Goal: Check status: Check status

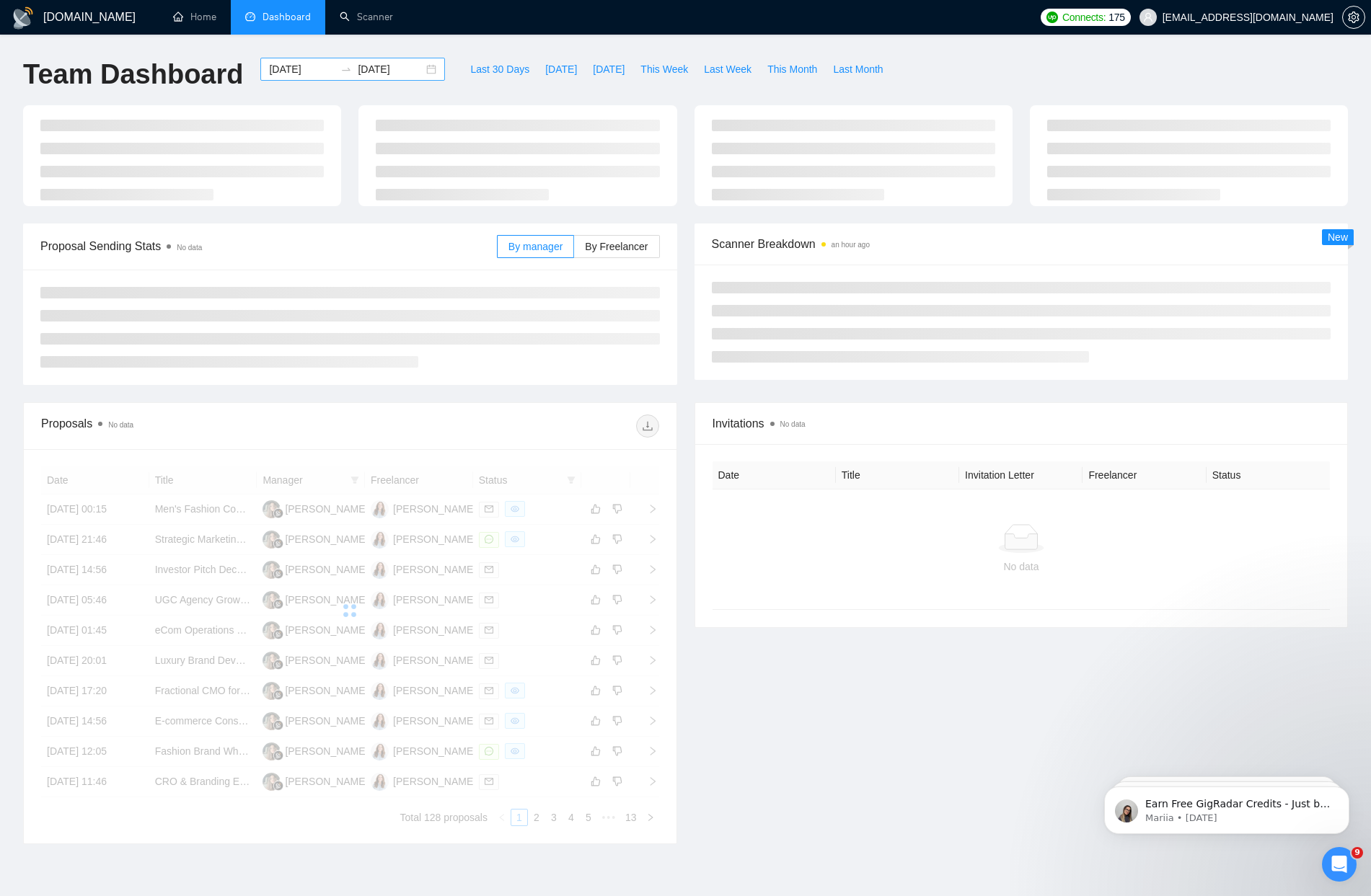
click at [393, 74] on input "[DATE]" at bounding box center [390, 69] width 66 height 16
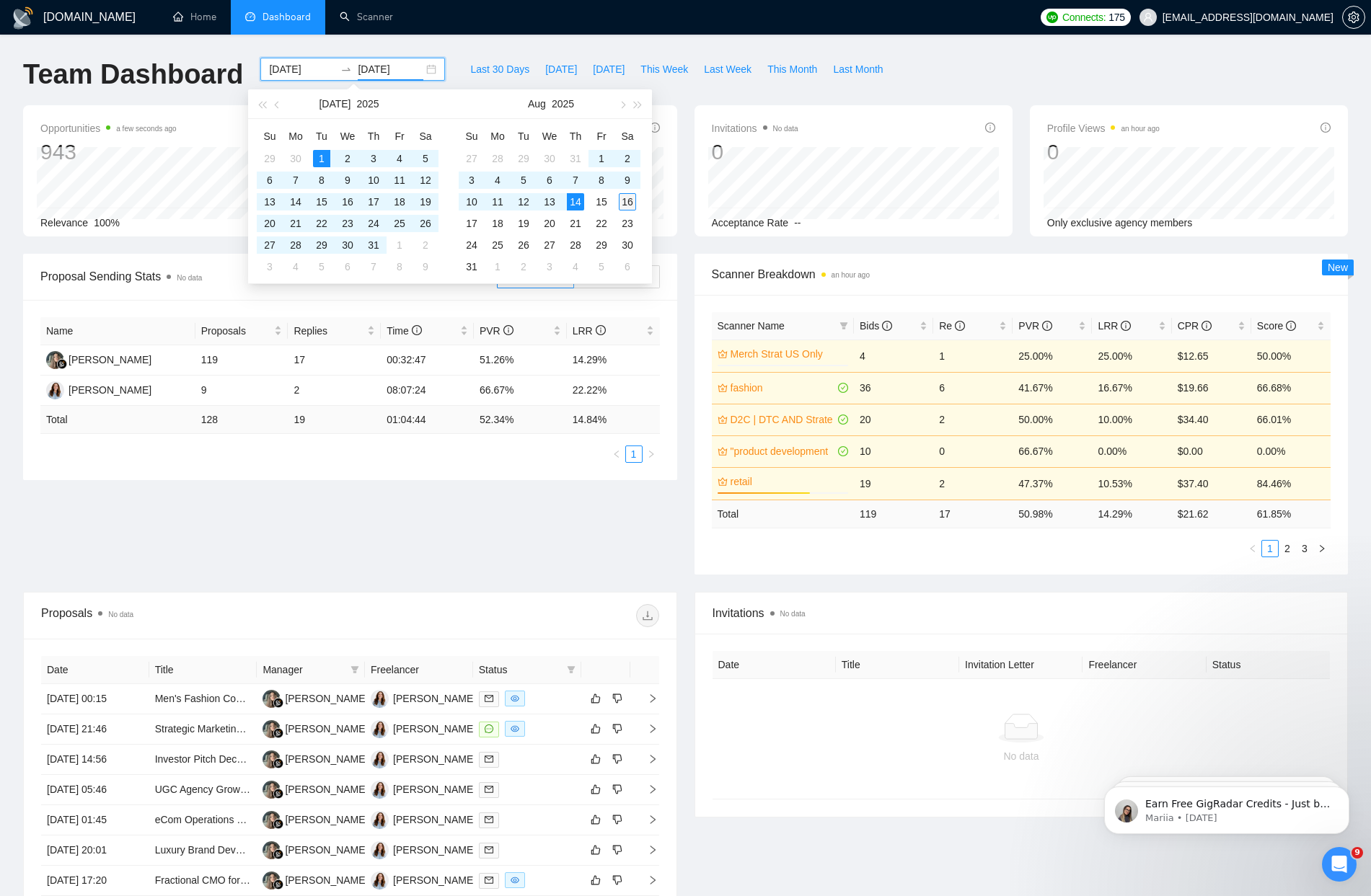
type input "[DATE]"
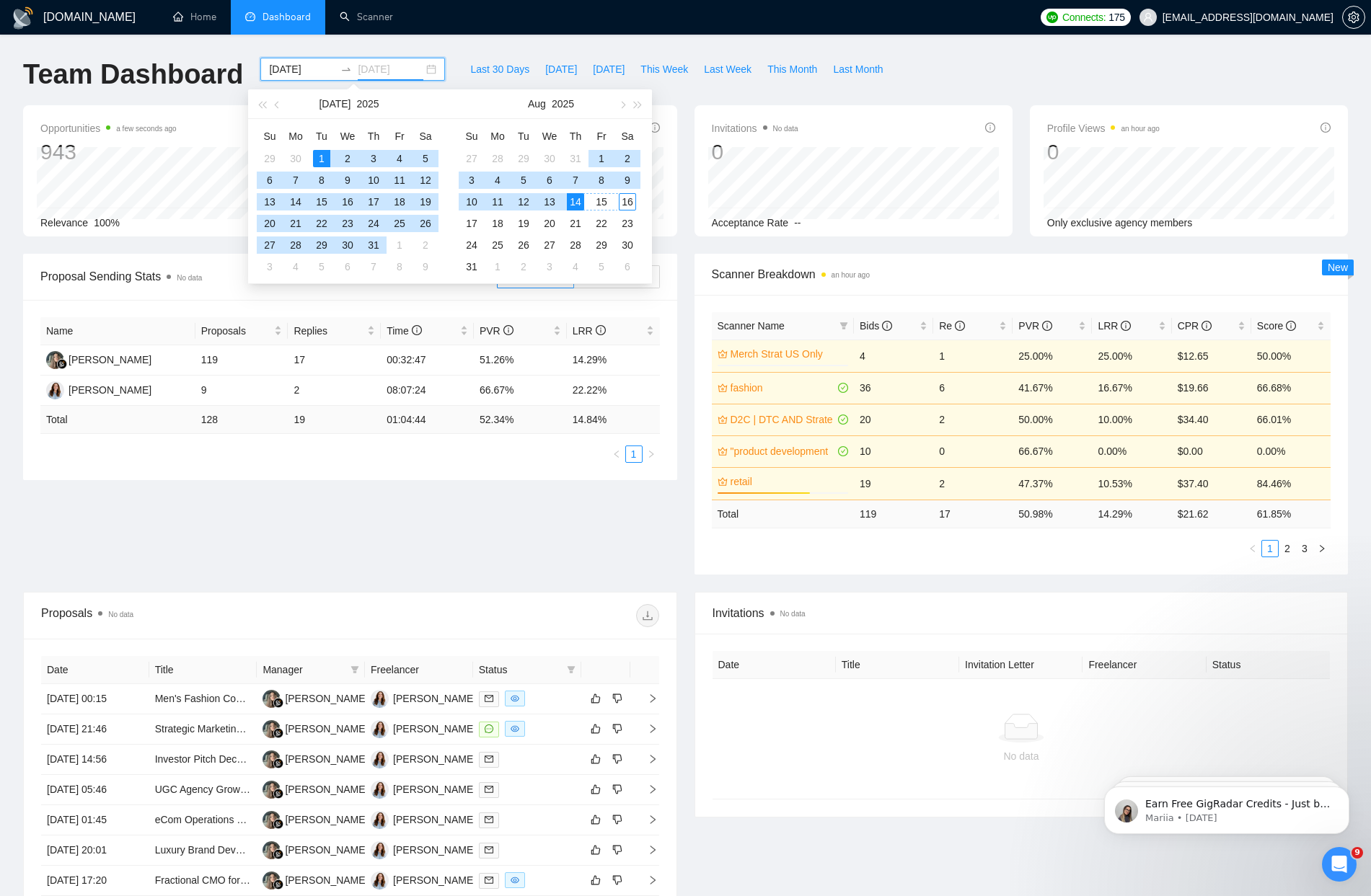
click at [627, 204] on div "16" at bounding box center [627, 201] width 17 height 17
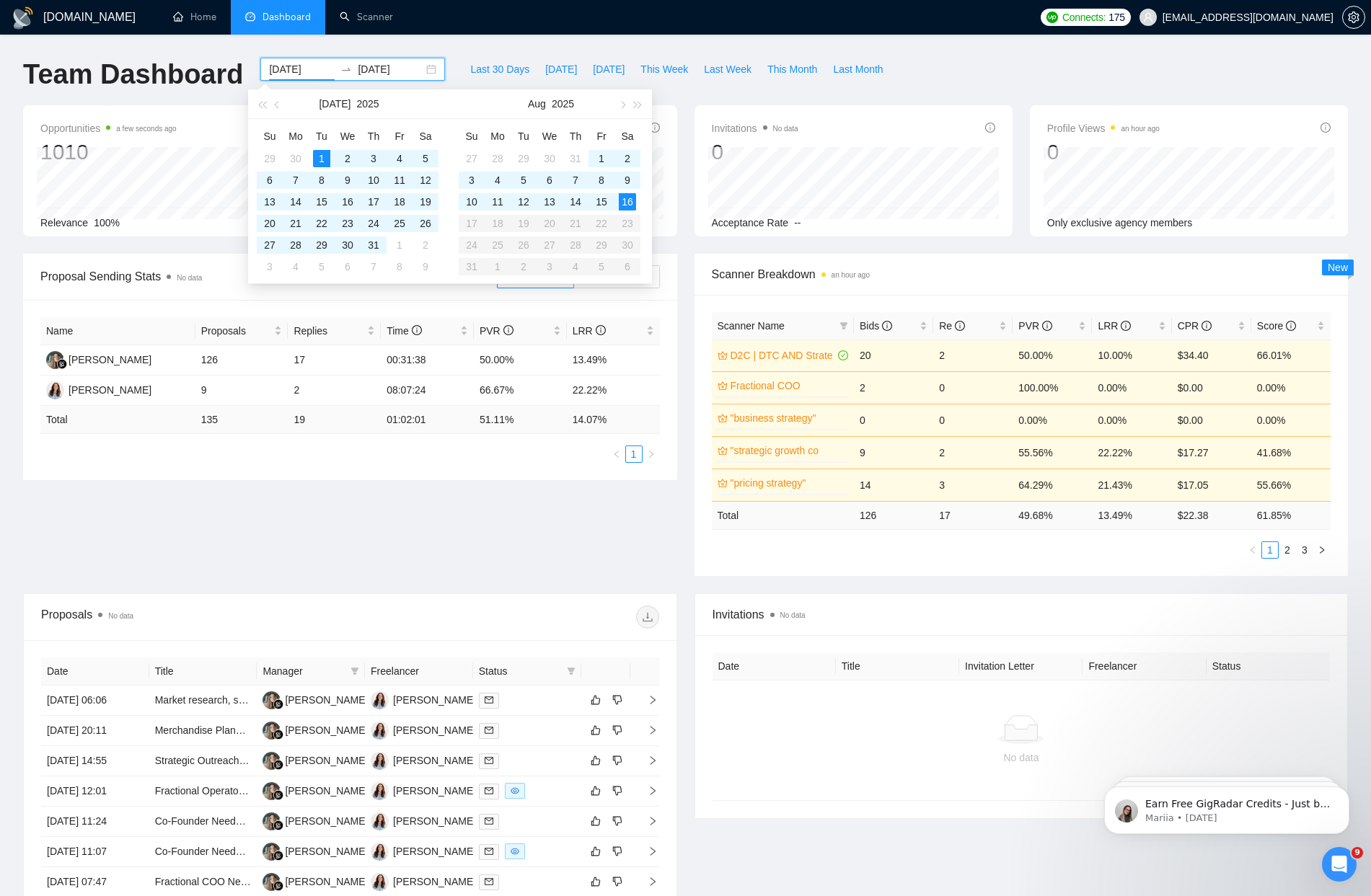
click at [454, 78] on div "Last 30 Days [DATE] [DATE] This Week Last Week This Month Last Month" at bounding box center [677, 81] width 446 height 48
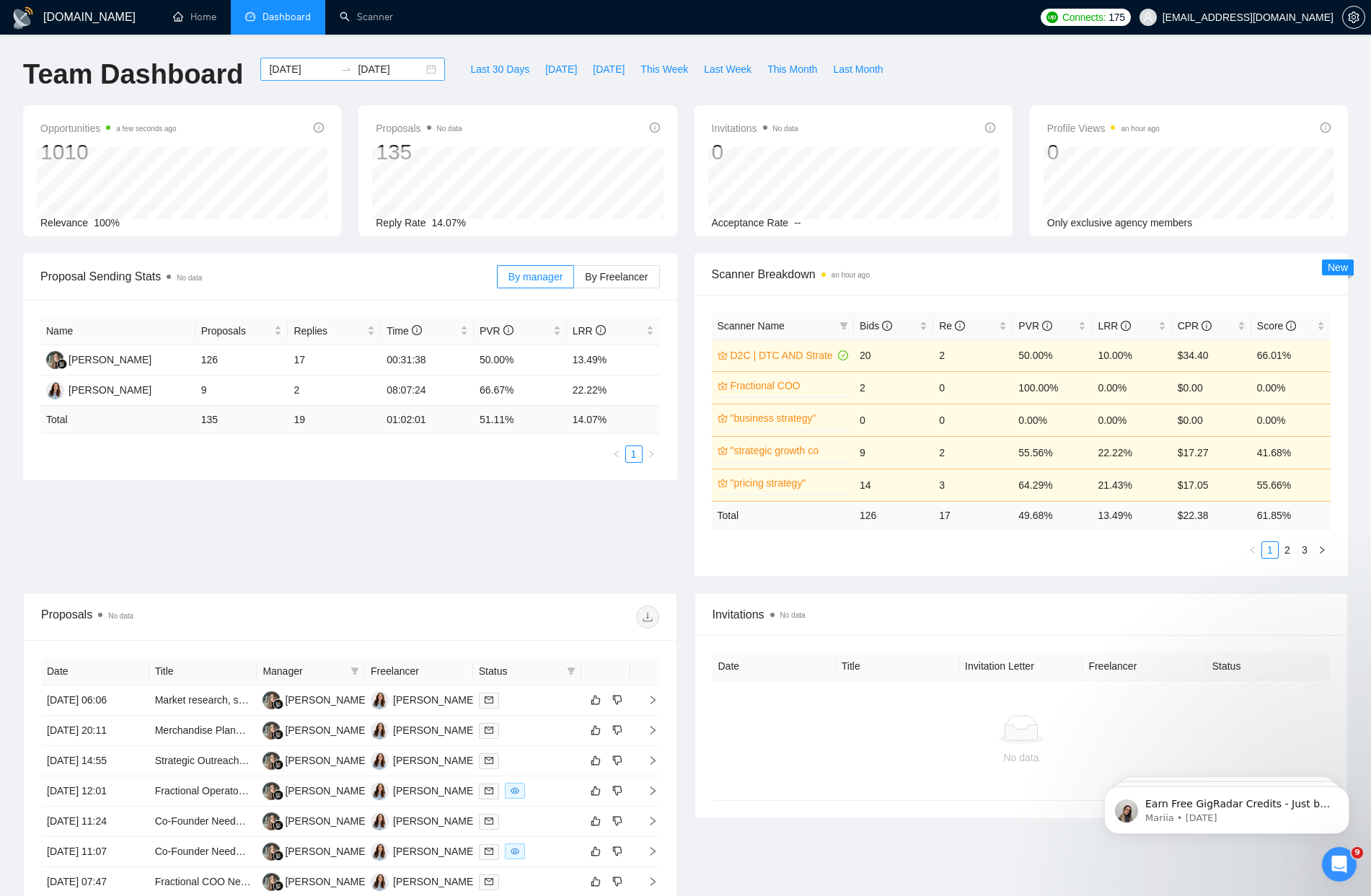
click at [424, 68] on div "[DATE] [DATE]" at bounding box center [352, 69] width 184 height 23
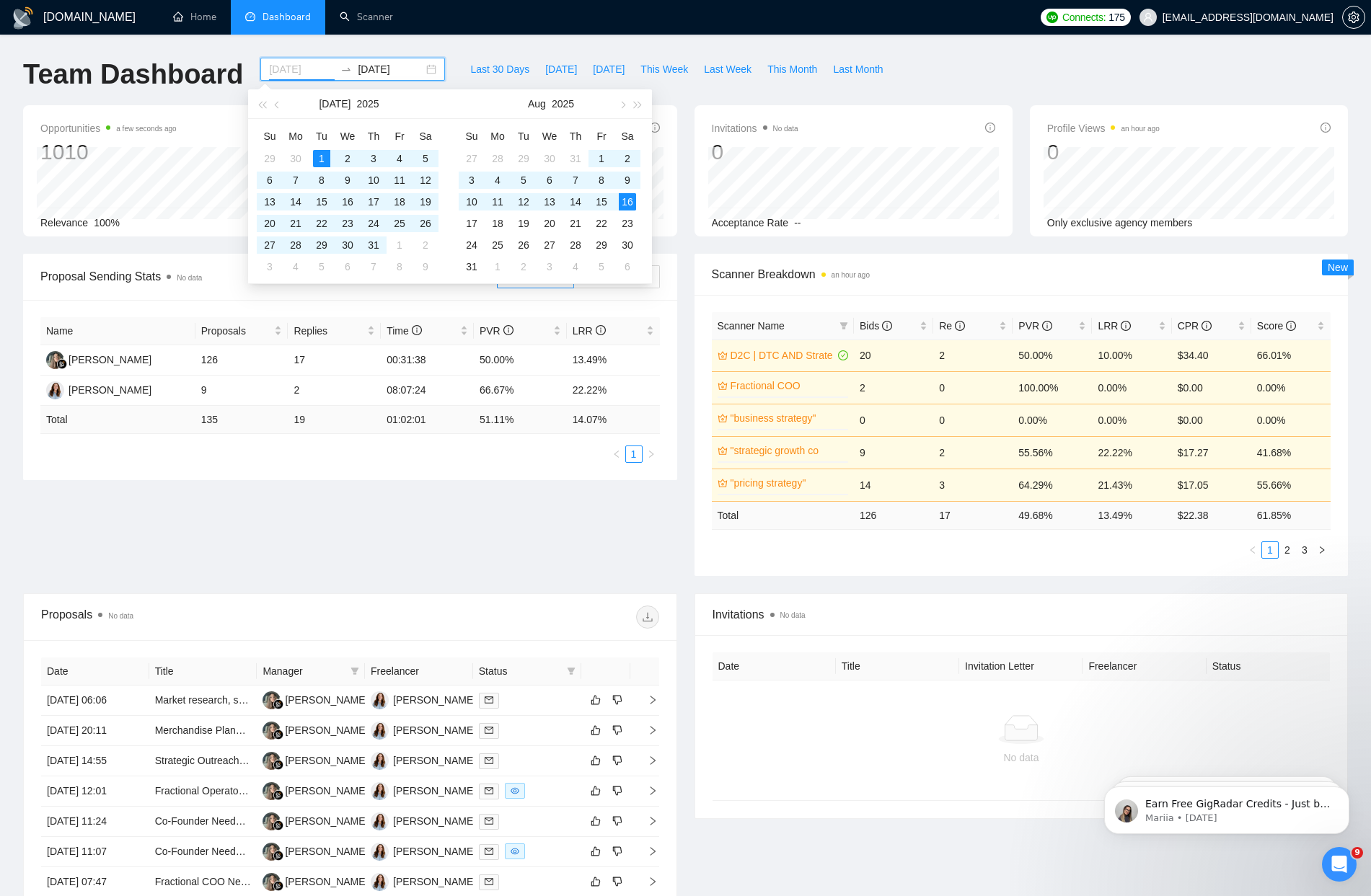
type input "[DATE]"
click at [629, 201] on div "16" at bounding box center [627, 201] width 17 height 17
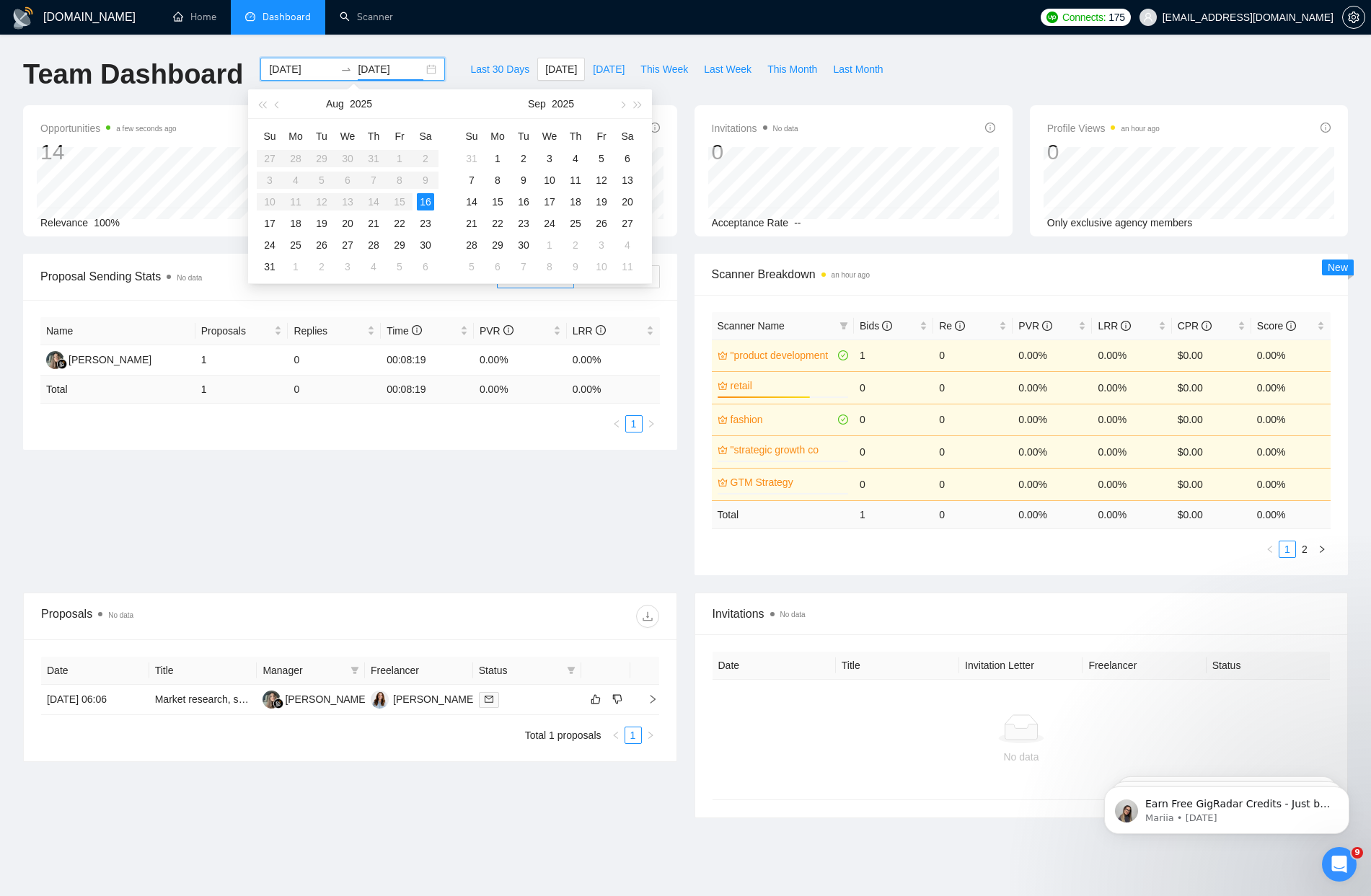
type input "[DATE]"
click at [279, 101] on span "button" at bounding box center [279, 104] width 7 height 7
click at [267, 155] on table "Su Mo Tu We Th Fr Sa 29 30 1 2 3 4 5 6 7 8 9 10 11 12 13 14 15 16 17 18 19 20 2…" at bounding box center [348, 201] width 182 height 153
click at [282, 67] on input "[DATE]" at bounding box center [301, 69] width 66 height 16
click at [321, 155] on div "1" at bounding box center [321, 158] width 17 height 17
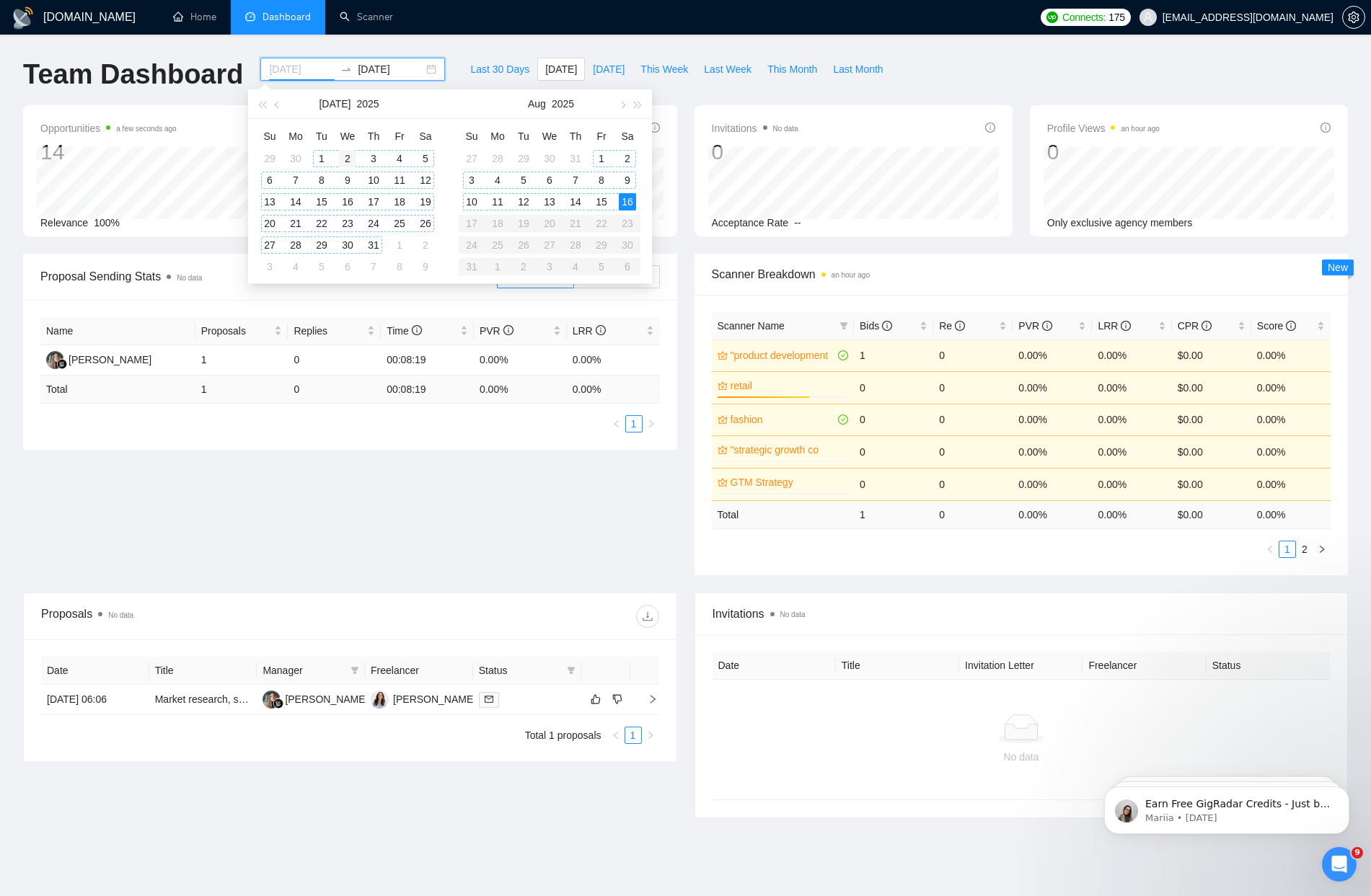
type input "[DATE]"
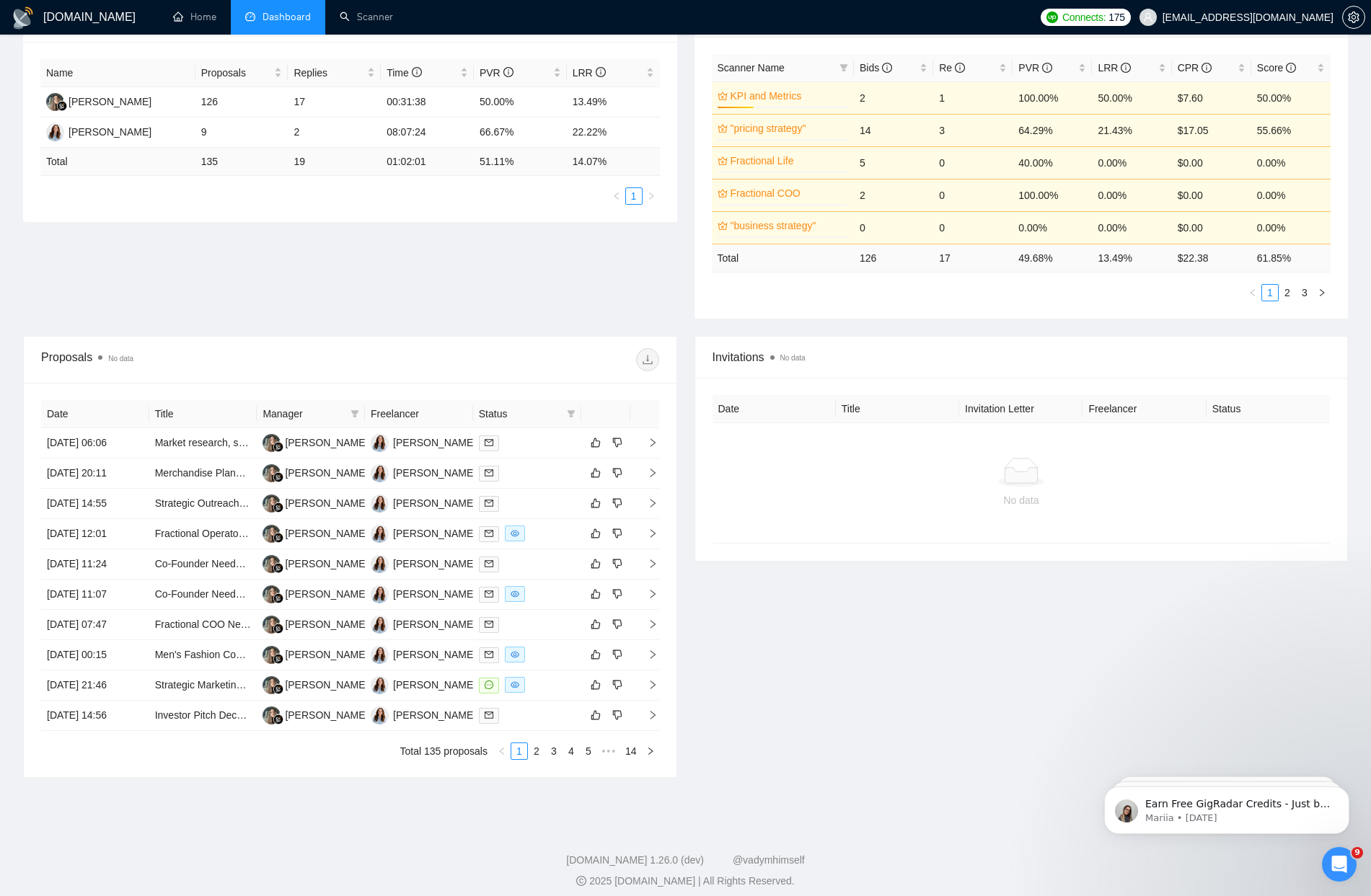
scroll to position [268, 0]
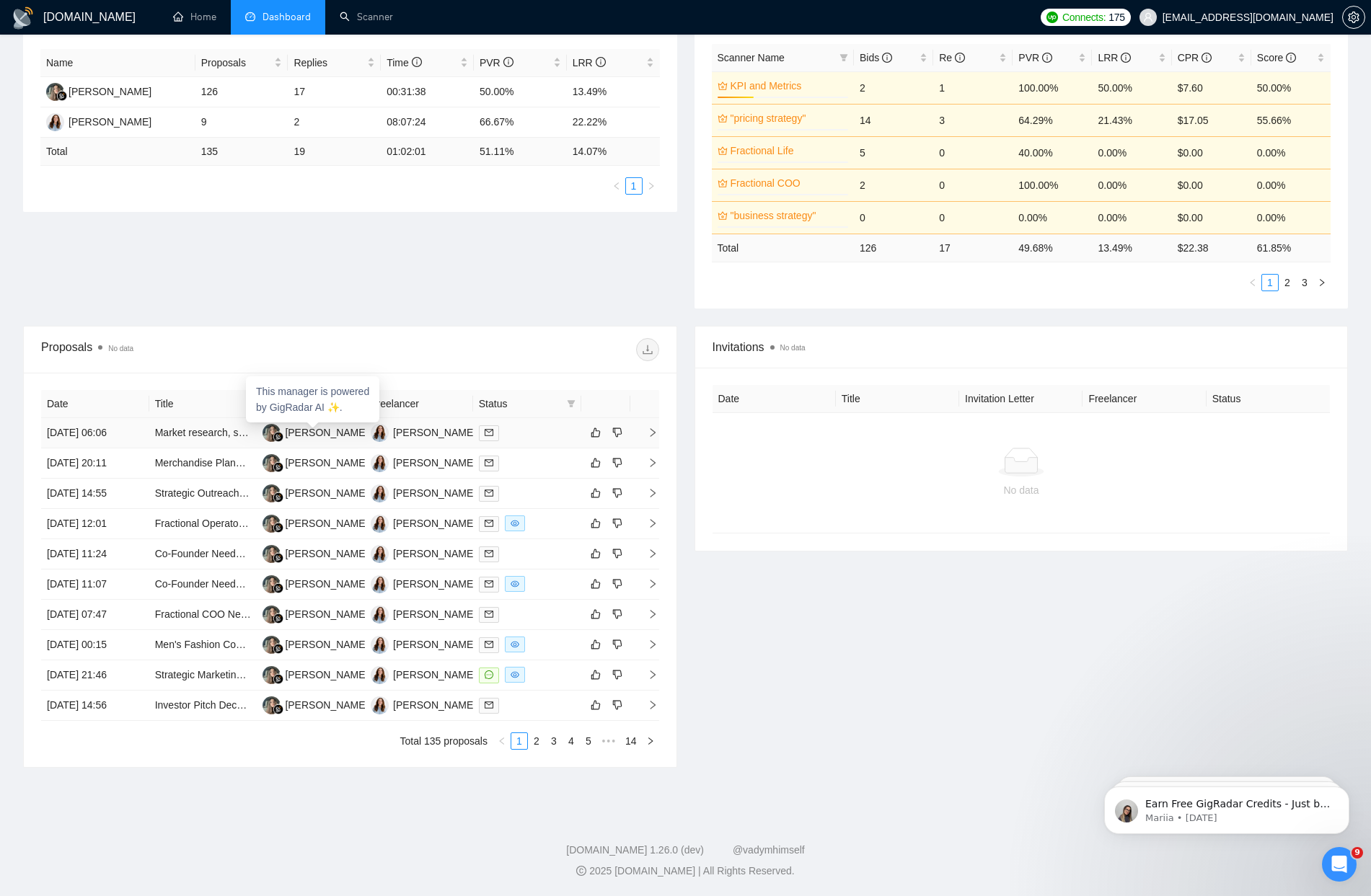
click at [348, 403] on div "This manager is powered by GigRadar AI ✨." at bounding box center [313, 399] width 133 height 46
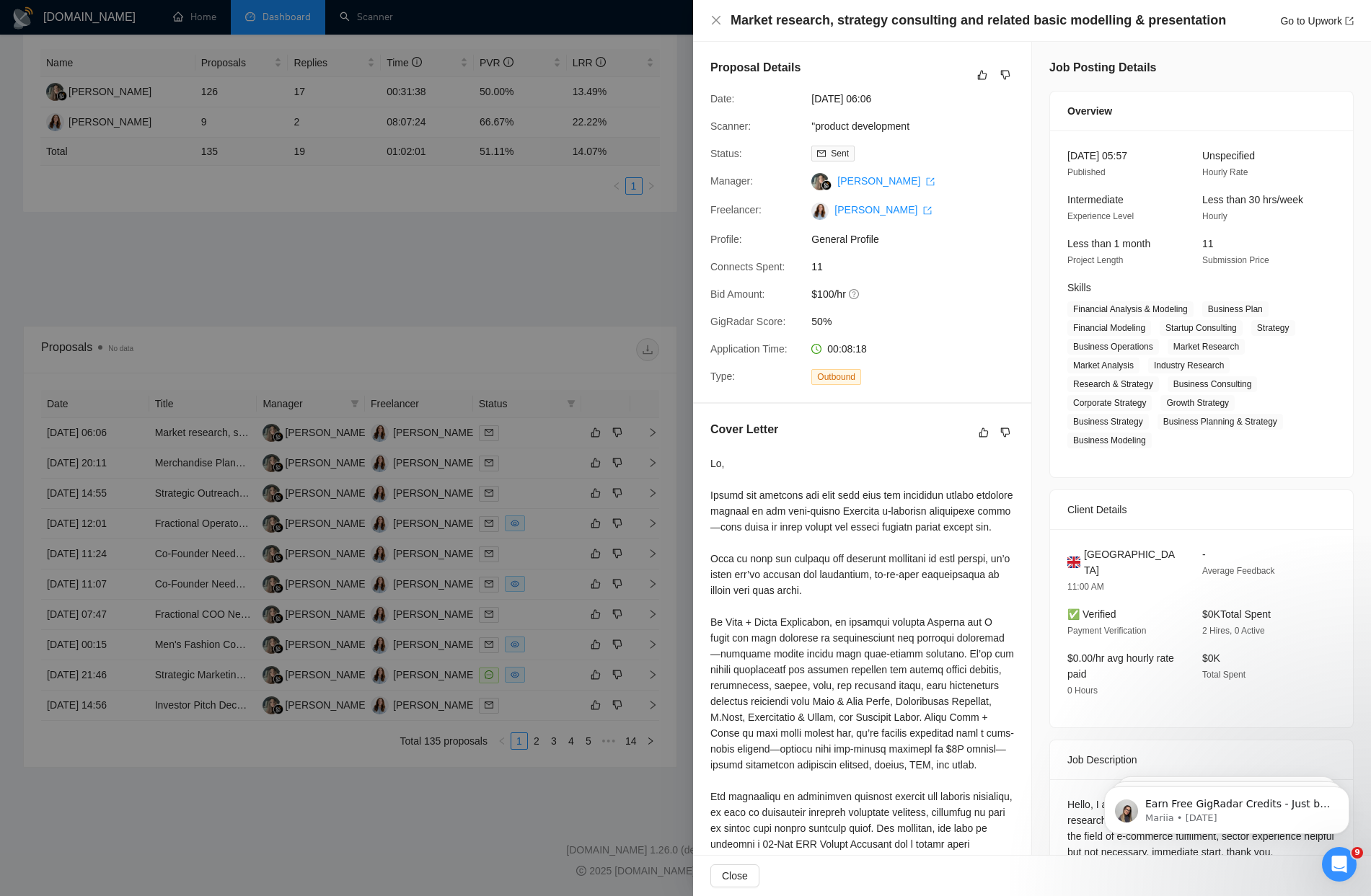
click at [337, 279] on div at bounding box center [685, 448] width 1371 height 896
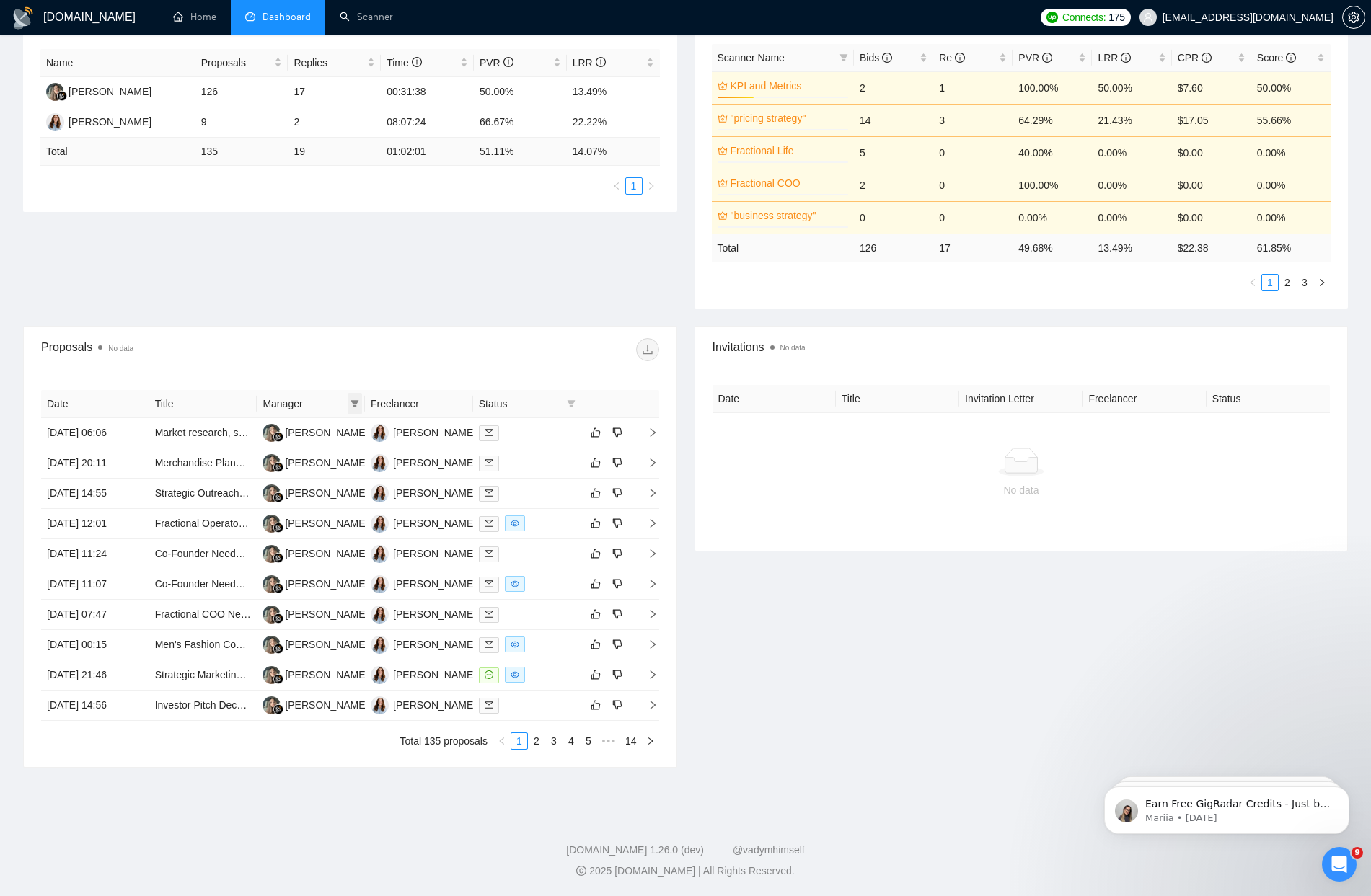
click at [360, 403] on span at bounding box center [355, 404] width 14 height 22
click at [346, 345] on div "Proposals No data" at bounding box center [195, 350] width 308 height 23
